Goal: Navigation & Orientation: Find specific page/section

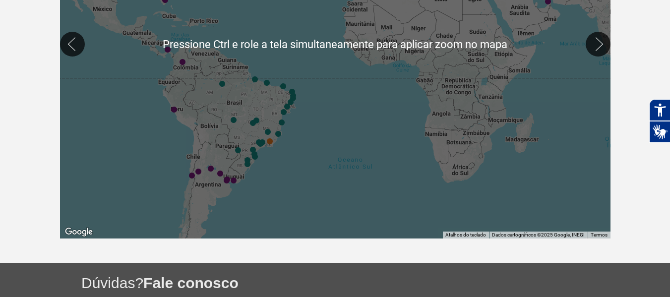
scroll to position [347, 0]
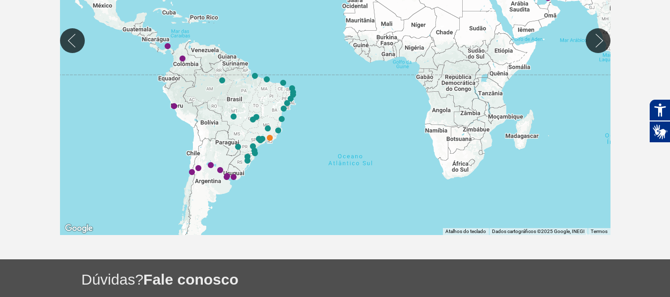
click at [269, 169] on div at bounding box center [335, 40] width 550 height 389
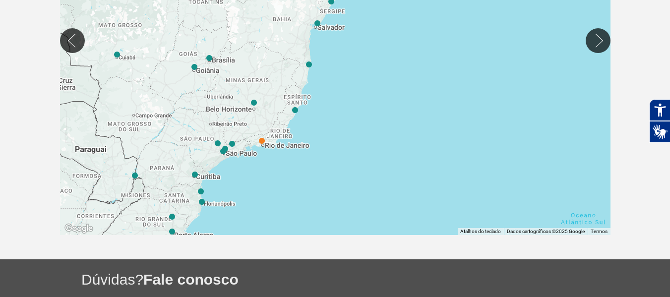
drag, startPoint x: 372, startPoint y: 81, endPoint x: 362, endPoint y: 168, distance: 87.5
click at [362, 168] on div at bounding box center [335, 40] width 550 height 389
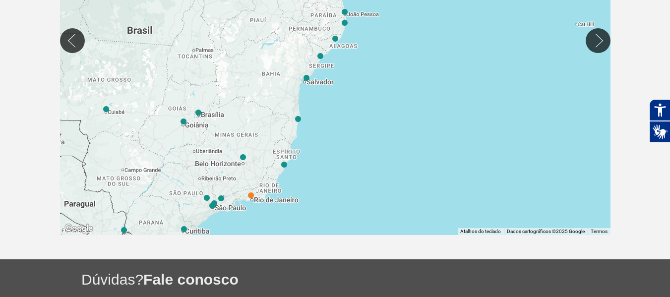
drag, startPoint x: 362, startPoint y: 63, endPoint x: 351, endPoint y: 120, distance: 57.6
click at [351, 120] on div at bounding box center [335, 40] width 550 height 389
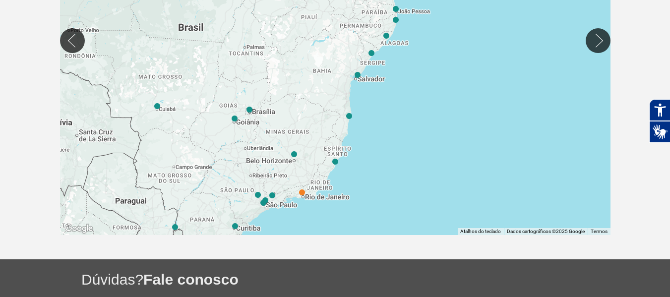
drag, startPoint x: 394, startPoint y: 69, endPoint x: 445, endPoint y: 67, distance: 51.6
click at [445, 67] on div at bounding box center [335, 40] width 550 height 389
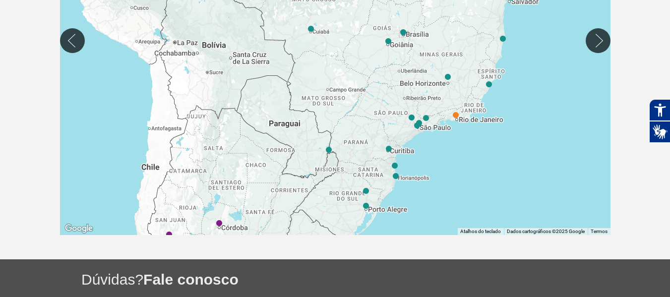
drag, startPoint x: 183, startPoint y: 146, endPoint x: 338, endPoint y: 69, distance: 173.2
click at [338, 69] on div at bounding box center [335, 40] width 550 height 389
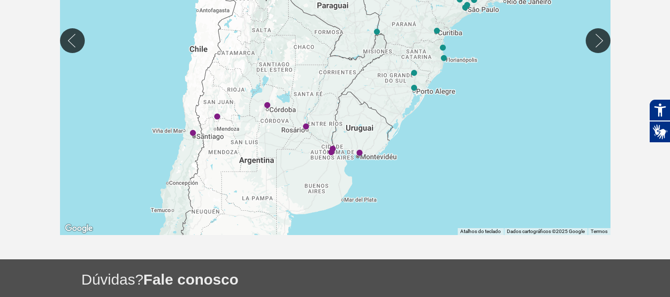
drag, startPoint x: 460, startPoint y: 167, endPoint x: 507, endPoint y: 55, distance: 121.1
click at [507, 55] on div at bounding box center [335, 40] width 550 height 389
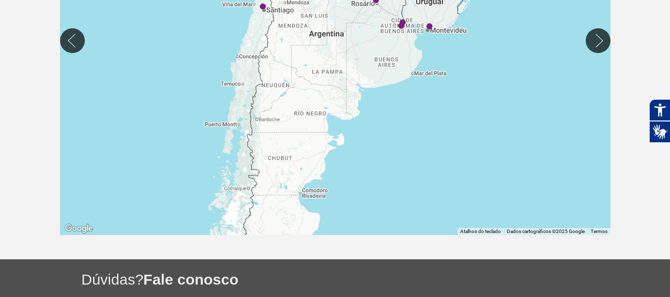
drag, startPoint x: 434, startPoint y: 182, endPoint x: 514, endPoint y: 36, distance: 166.0
click at [514, 36] on div at bounding box center [335, 40] width 550 height 389
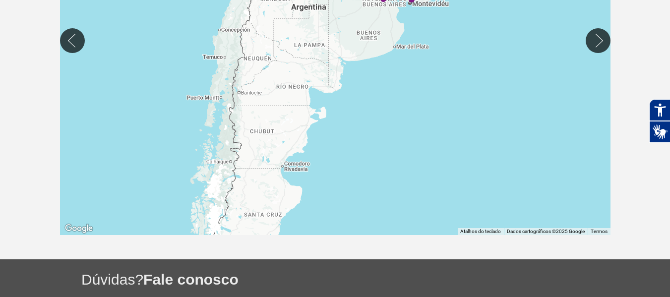
drag, startPoint x: 457, startPoint y: 145, endPoint x: 411, endPoint y: 161, distance: 48.6
click at [411, 161] on div at bounding box center [335, 40] width 550 height 389
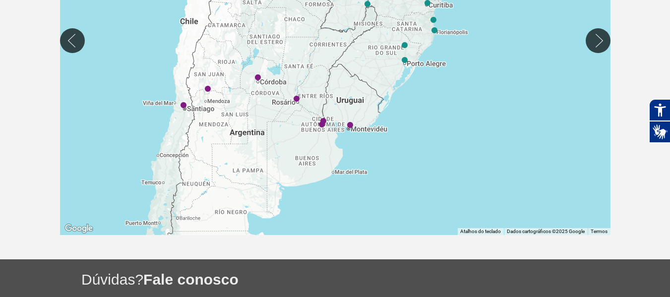
drag, startPoint x: 499, startPoint y: 57, endPoint x: 448, endPoint y: 170, distance: 124.3
click at [448, 170] on div at bounding box center [335, 40] width 550 height 389
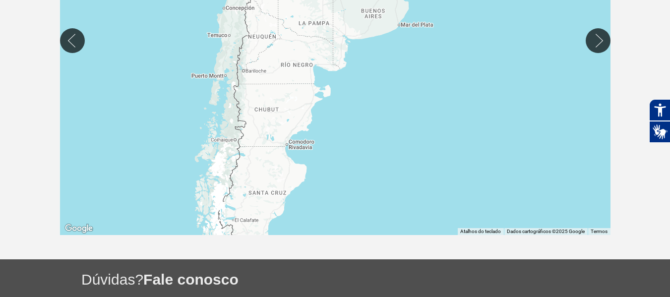
drag, startPoint x: 398, startPoint y: 157, endPoint x: 466, endPoint y: 7, distance: 164.7
click at [466, 7] on div at bounding box center [335, 40] width 550 height 389
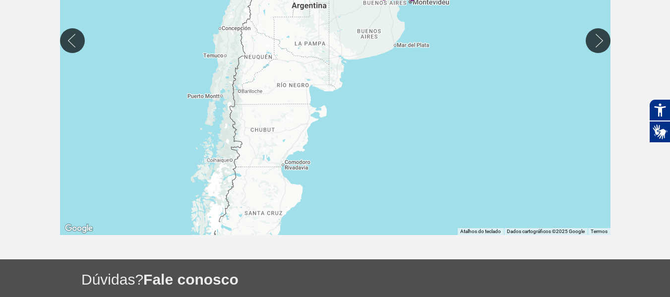
drag, startPoint x: 391, startPoint y: 165, endPoint x: 386, endPoint y: 188, distance: 24.3
click at [386, 188] on div at bounding box center [335, 40] width 550 height 389
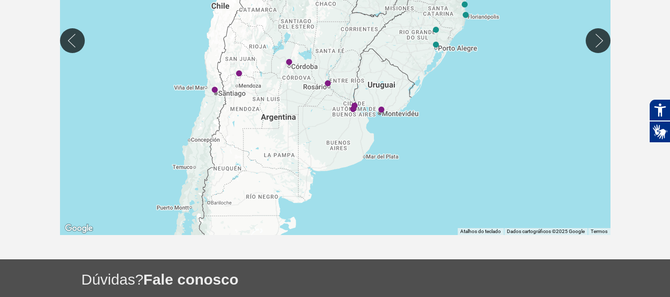
drag, startPoint x: 480, startPoint y: 72, endPoint x: 449, endPoint y: 197, distance: 129.3
click at [449, 197] on div at bounding box center [335, 40] width 550 height 389
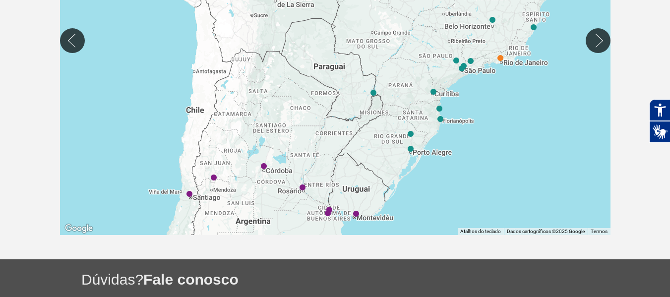
drag, startPoint x: 481, startPoint y: 98, endPoint x: 459, endPoint y: 180, distance: 84.6
click at [459, 180] on div at bounding box center [335, 40] width 550 height 389
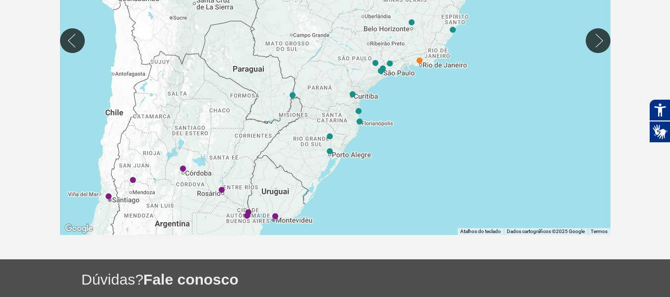
drag, startPoint x: 269, startPoint y: 121, endPoint x: 154, endPoint y: 55, distance: 132.2
click at [154, 55] on div at bounding box center [335, 40] width 550 height 389
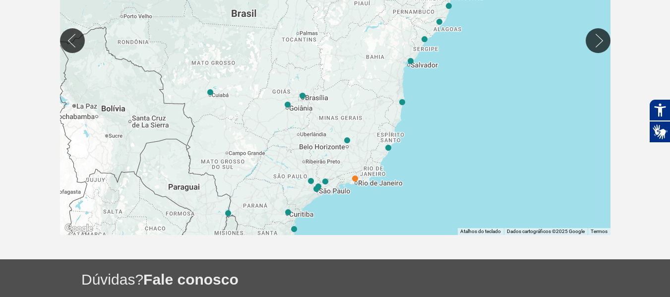
drag, startPoint x: 488, startPoint y: 40, endPoint x: 421, endPoint y: 182, distance: 157.3
click at [421, 182] on div at bounding box center [335, 40] width 550 height 389
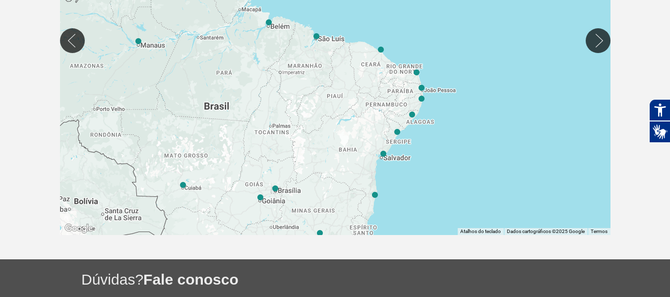
drag, startPoint x: 450, startPoint y: 74, endPoint x: 430, endPoint y: 146, distance: 74.5
click at [430, 146] on div at bounding box center [335, 40] width 550 height 389
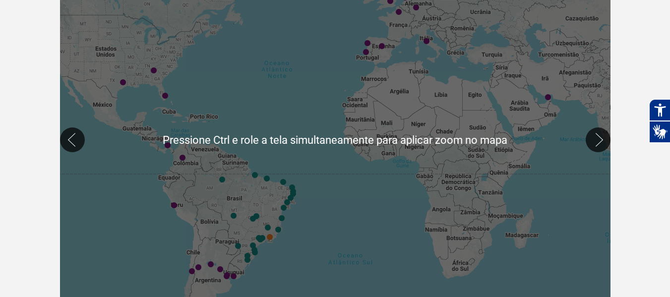
scroll to position [298, 0]
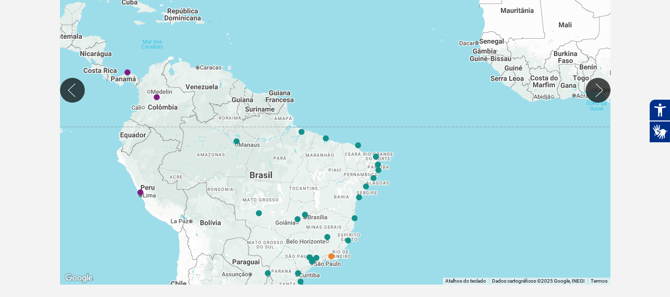
drag, startPoint x: 191, startPoint y: 106, endPoint x: 214, endPoint y: 165, distance: 63.4
click at [214, 165] on div at bounding box center [335, 89] width 550 height 389
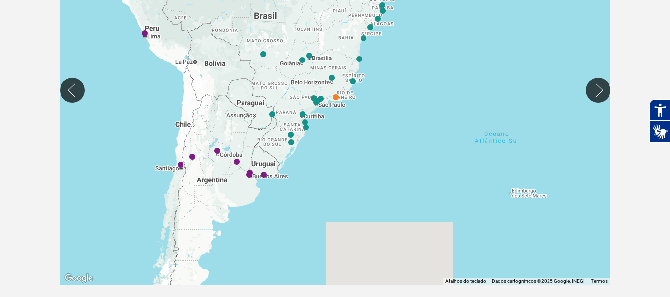
drag, startPoint x: 296, startPoint y: 189, endPoint x: 302, endPoint y: 25, distance: 164.7
click at [302, 25] on div at bounding box center [335, 89] width 550 height 389
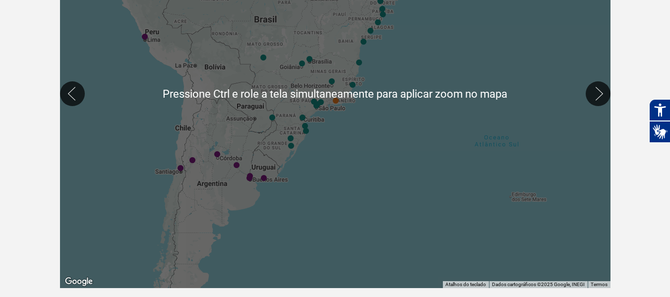
scroll to position [198, 0]
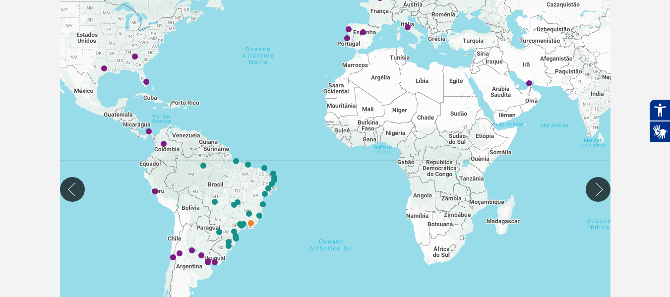
drag, startPoint x: 484, startPoint y: 106, endPoint x: 342, endPoint y: 171, distance: 155.8
click at [342, 171] on div at bounding box center [335, 189] width 550 height 389
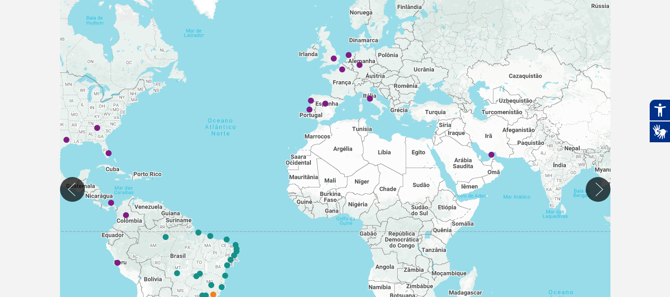
drag, startPoint x: 417, startPoint y: 161, endPoint x: 401, endPoint y: 193, distance: 35.7
click at [401, 193] on div at bounding box center [335, 189] width 550 height 389
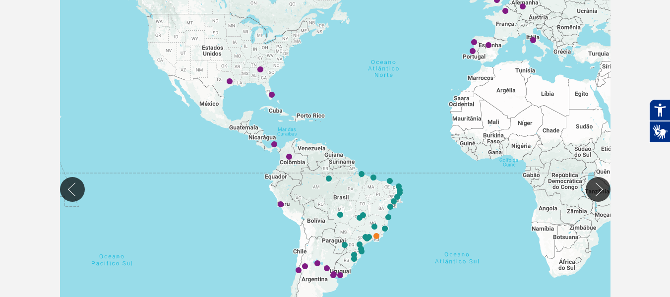
drag, startPoint x: 213, startPoint y: 180, endPoint x: 373, endPoint y: 120, distance: 171.0
click at [373, 120] on div at bounding box center [335, 189] width 550 height 389
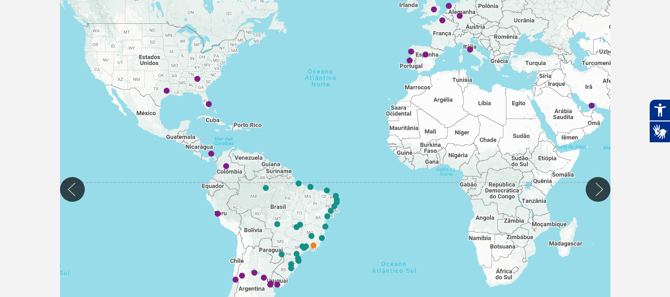
drag, startPoint x: 511, startPoint y: 213, endPoint x: 448, endPoint y: 221, distance: 64.0
click at [448, 221] on div at bounding box center [335, 189] width 550 height 389
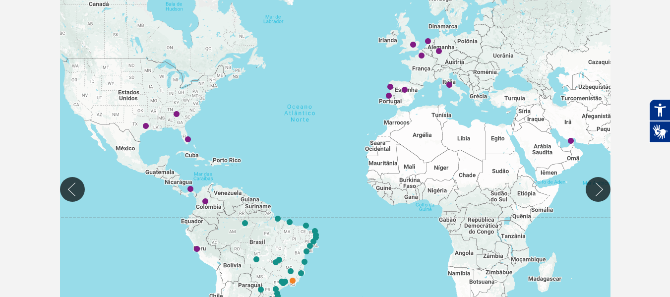
drag, startPoint x: 386, startPoint y: 100, endPoint x: 365, endPoint y: 135, distance: 40.9
click at [365, 135] on div at bounding box center [335, 189] width 550 height 389
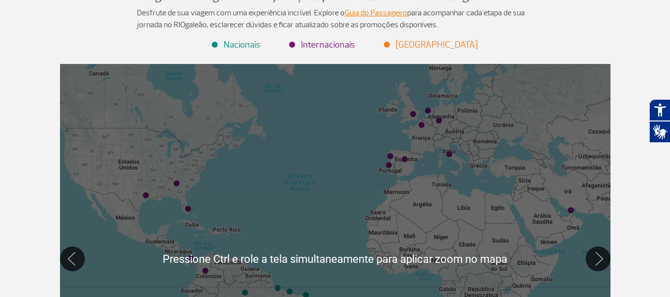
scroll to position [149, 0]
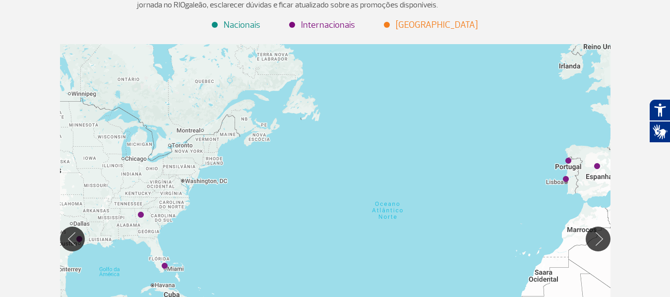
drag, startPoint x: 265, startPoint y: 130, endPoint x: 479, endPoint y: 120, distance: 214.0
click at [479, 120] on div at bounding box center [335, 238] width 550 height 389
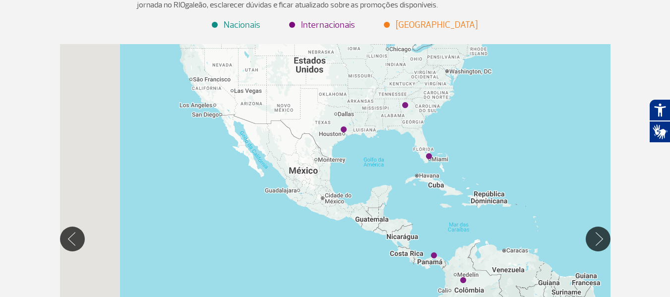
drag, startPoint x: 228, startPoint y: 192, endPoint x: 493, endPoint y: 83, distance: 287.1
click at [493, 83] on div at bounding box center [335, 238] width 550 height 389
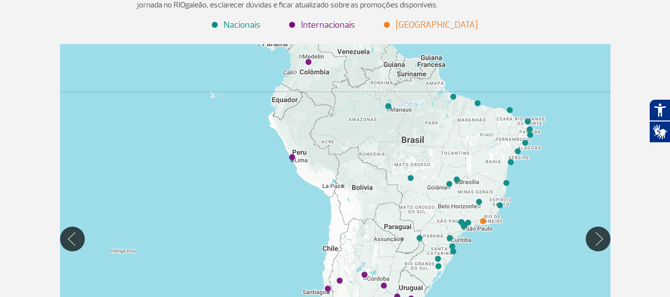
drag, startPoint x: 495, startPoint y: 181, endPoint x: 366, endPoint y: 6, distance: 217.1
click at [366, 6] on div "Página inicial > Voos > Destinos Destinos Destinos Conheça os destinos internac…" at bounding box center [335, 172] width 565 height 521
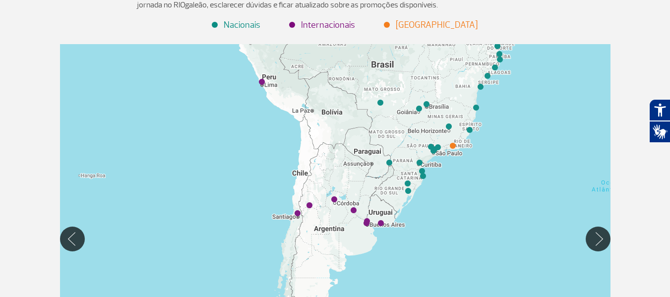
drag, startPoint x: 496, startPoint y: 217, endPoint x: 486, endPoint y: 168, distance: 50.0
click at [486, 169] on div at bounding box center [335, 238] width 550 height 389
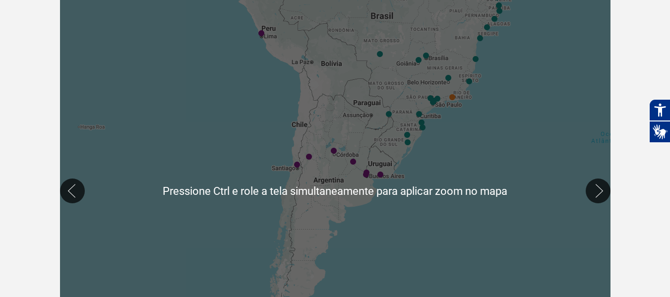
scroll to position [198, 0]
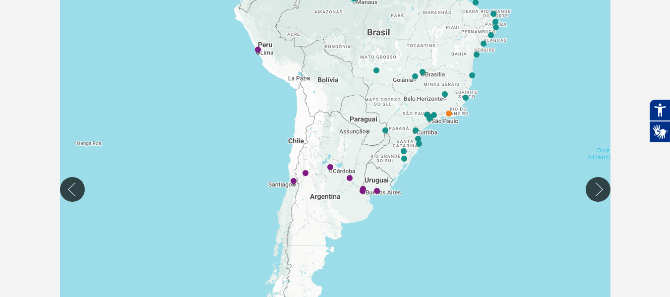
drag, startPoint x: 493, startPoint y: 93, endPoint x: 481, endPoint y: 131, distance: 40.0
click at [481, 131] on div at bounding box center [335, 189] width 550 height 389
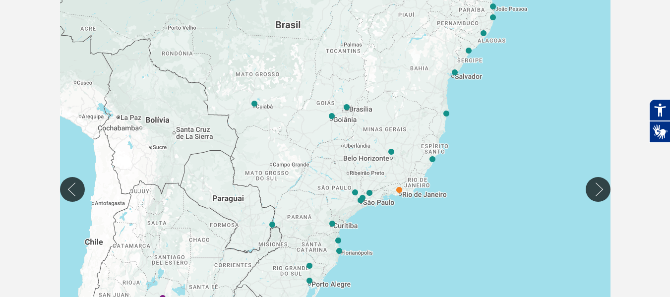
drag, startPoint x: 500, startPoint y: 128, endPoint x: 471, endPoint y: 160, distance: 42.8
click at [471, 160] on div at bounding box center [335, 189] width 550 height 389
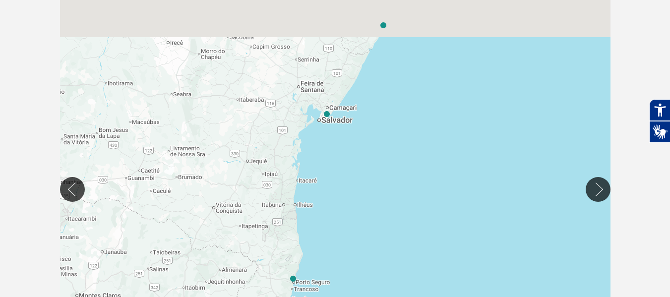
drag, startPoint x: 434, startPoint y: 162, endPoint x: 429, endPoint y: 212, distance: 50.3
click at [429, 212] on div at bounding box center [335, 189] width 550 height 389
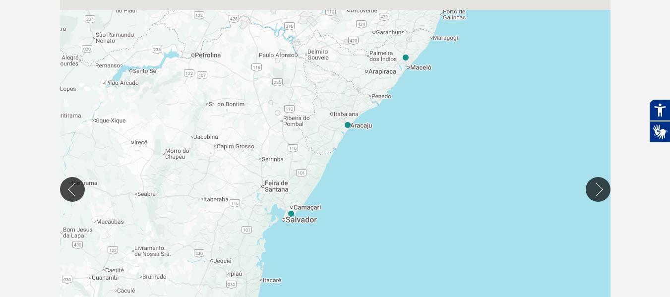
drag, startPoint x: 413, startPoint y: 182, endPoint x: 402, endPoint y: 199, distance: 19.9
click at [402, 199] on div at bounding box center [335, 189] width 550 height 389
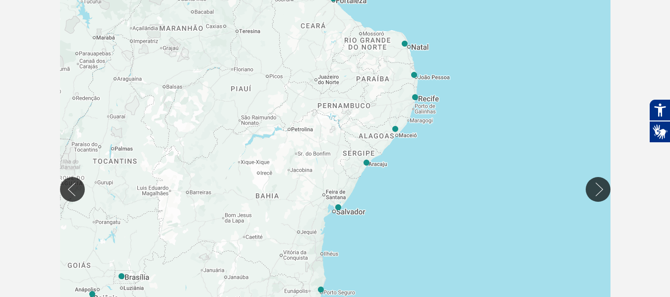
click at [406, 168] on div at bounding box center [335, 189] width 550 height 389
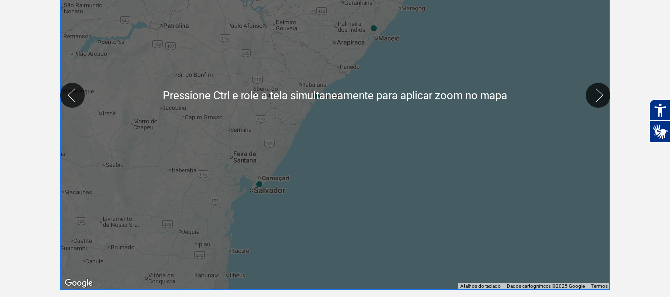
scroll to position [292, 0]
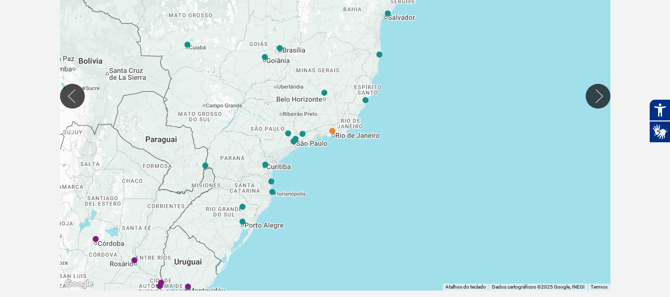
drag, startPoint x: 352, startPoint y: 176, endPoint x: 403, endPoint y: 72, distance: 115.3
click at [403, 72] on div at bounding box center [335, 95] width 550 height 389
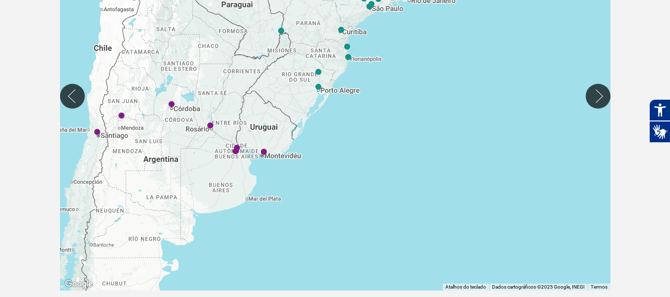
drag, startPoint x: 351, startPoint y: 201, endPoint x: 426, endPoint y: 63, distance: 157.4
click at [426, 63] on div at bounding box center [335, 95] width 550 height 389
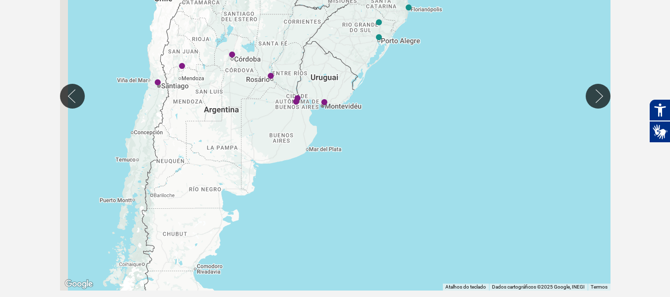
drag, startPoint x: 361, startPoint y: 163, endPoint x: 428, endPoint y: 109, distance: 86.5
click at [428, 109] on div at bounding box center [335, 95] width 550 height 389
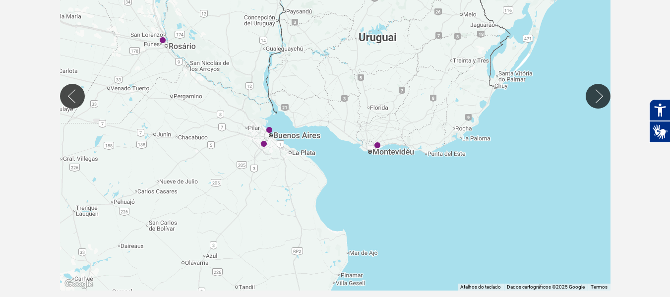
drag, startPoint x: 320, startPoint y: 96, endPoint x: 365, endPoint y: 180, distance: 95.9
click at [365, 180] on div at bounding box center [335, 95] width 550 height 389
